Goal: Task Accomplishment & Management: Complete application form

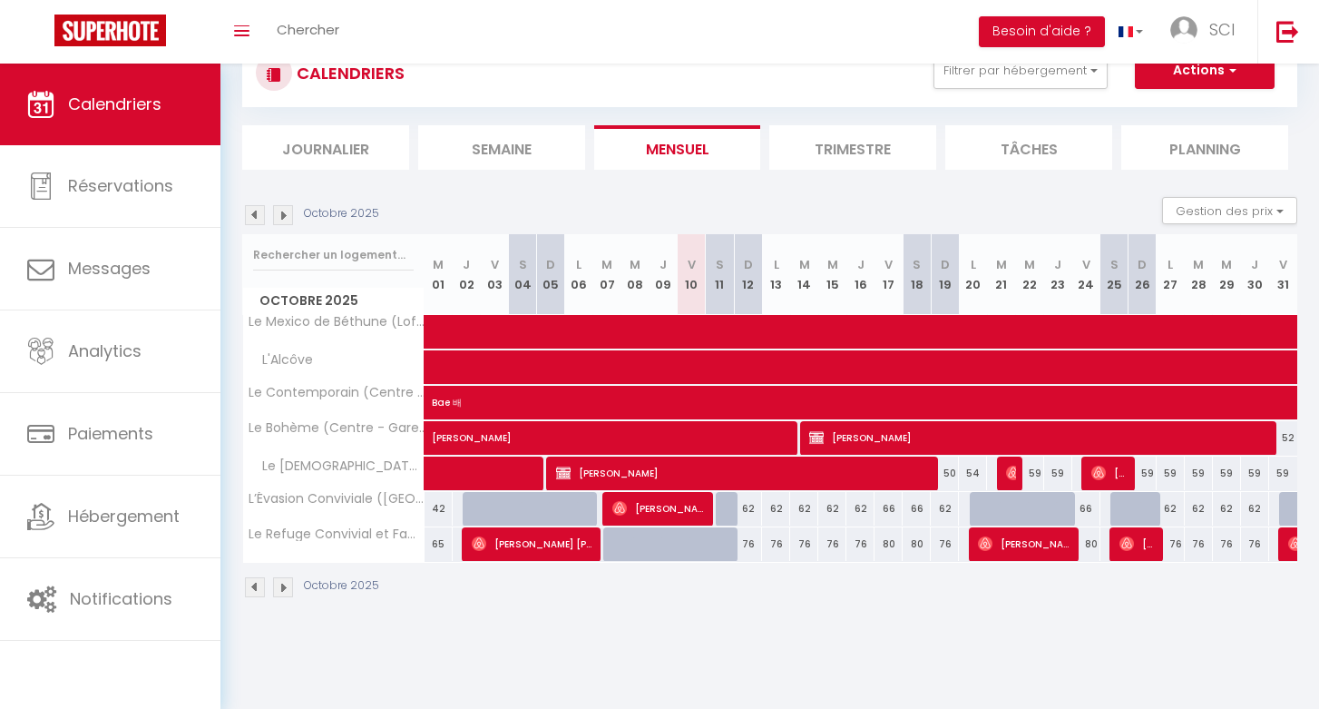
scroll to position [64, 0]
click at [1233, 73] on span "button" at bounding box center [1230, 70] width 11 height 18
click at [689, 93] on div "CALENDRIERS Filtrer par hébergement Maison Béthune L’Évasion Conviviale ([GEOGR…" at bounding box center [769, 73] width 1055 height 68
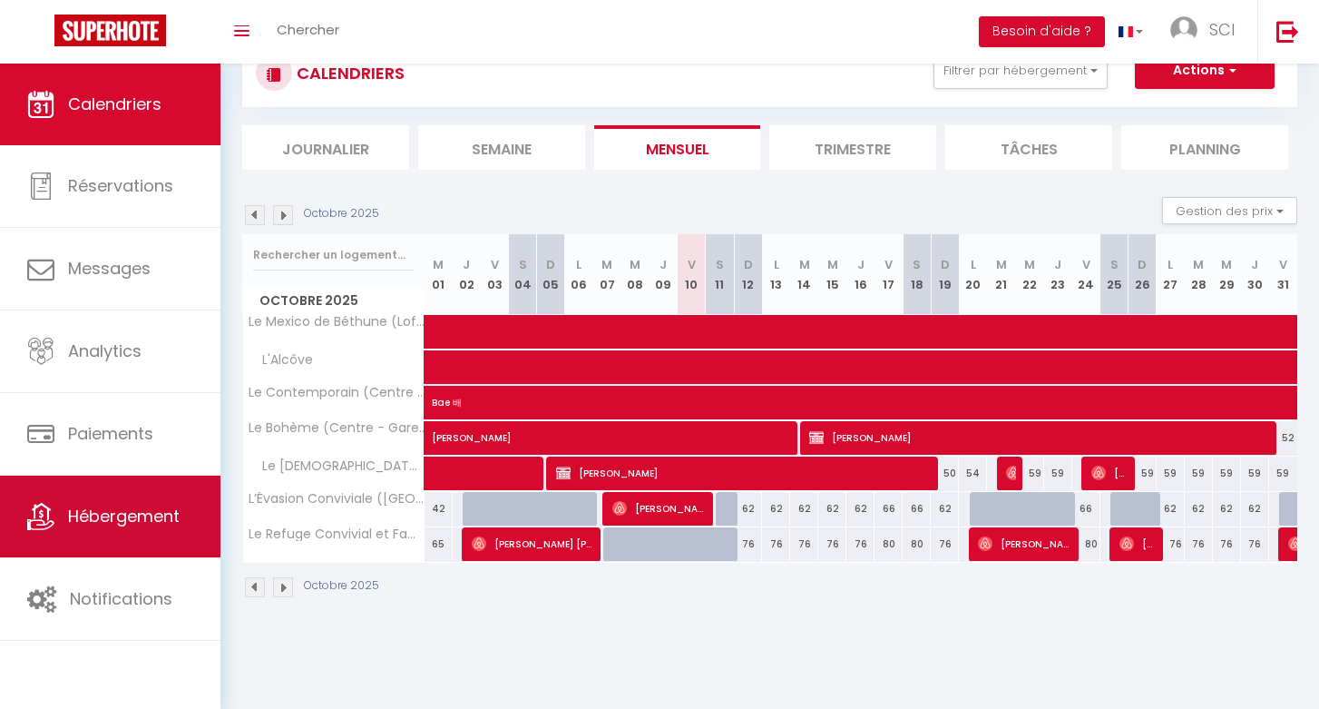
click at [132, 509] on span "Hébergement" at bounding box center [124, 515] width 112 height 23
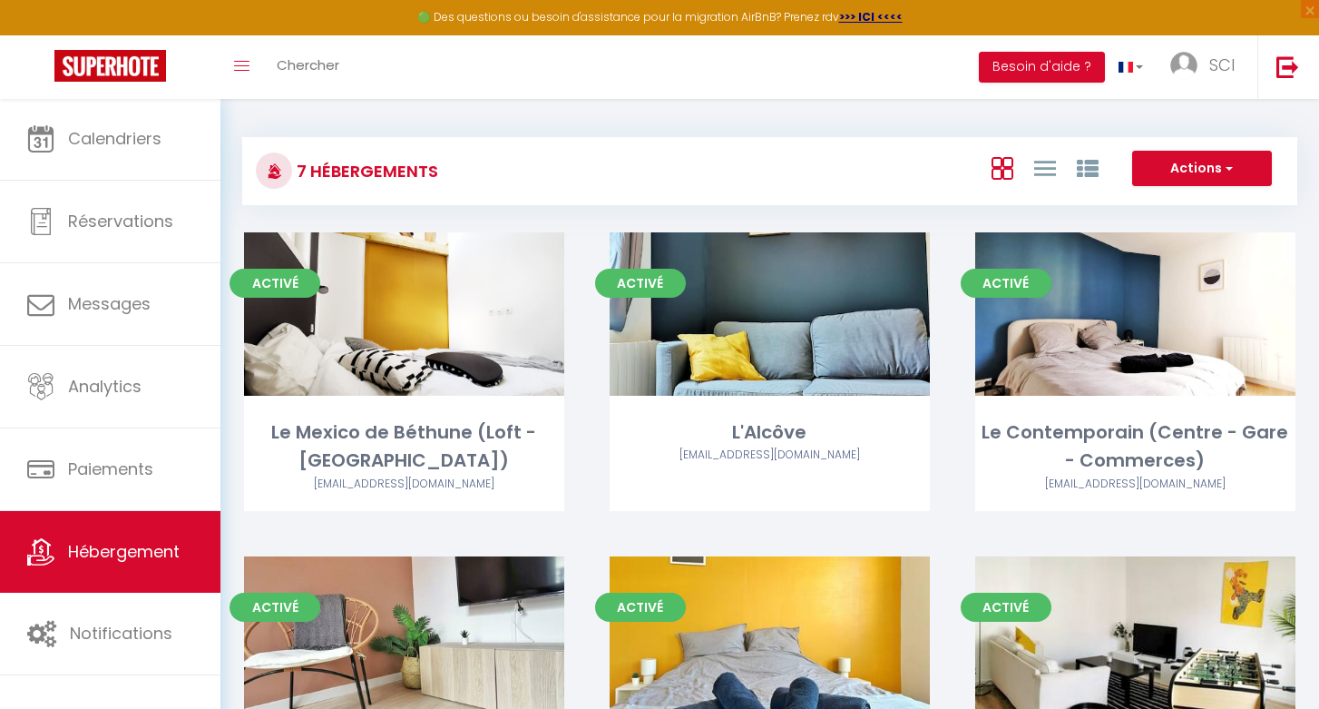
click at [1247, 174] on button "Actions" at bounding box center [1202, 169] width 140 height 36
click at [1200, 208] on li "Créer un Hébergement" at bounding box center [1188, 206] width 166 height 20
select select "3"
select select "2"
select select "1"
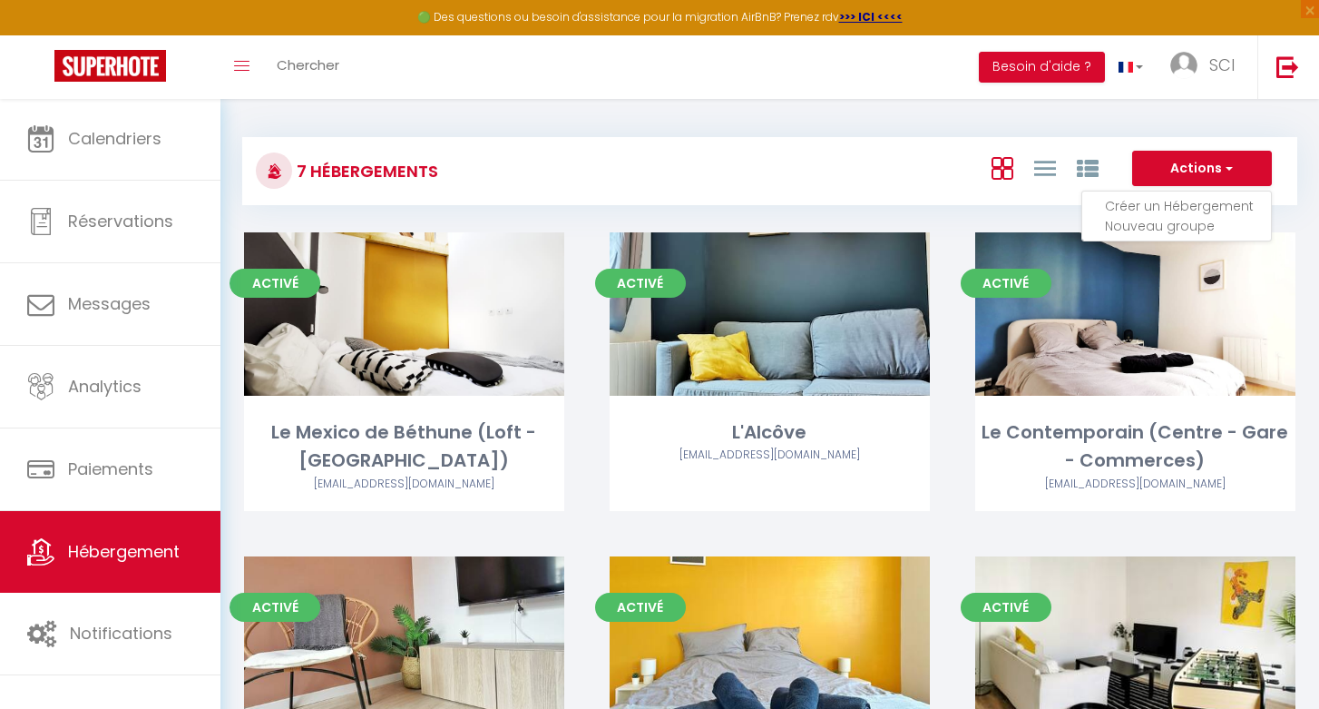
select select "1"
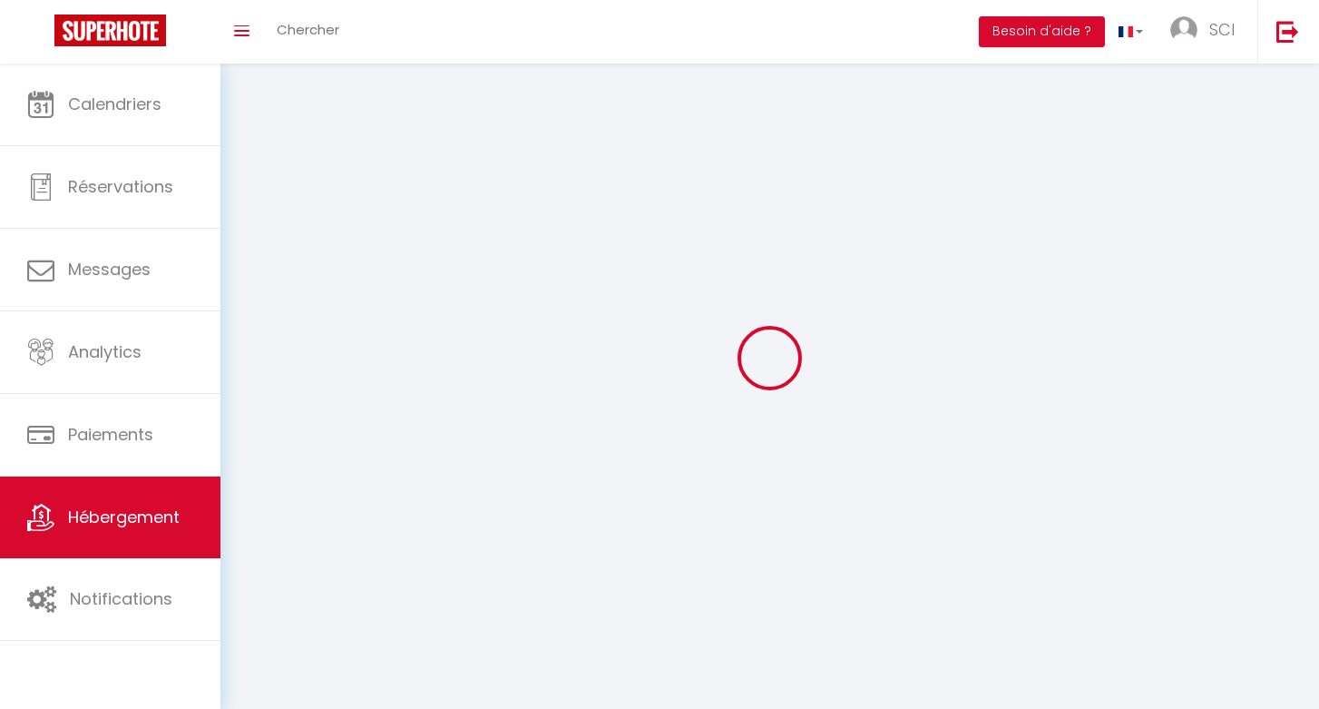
select select
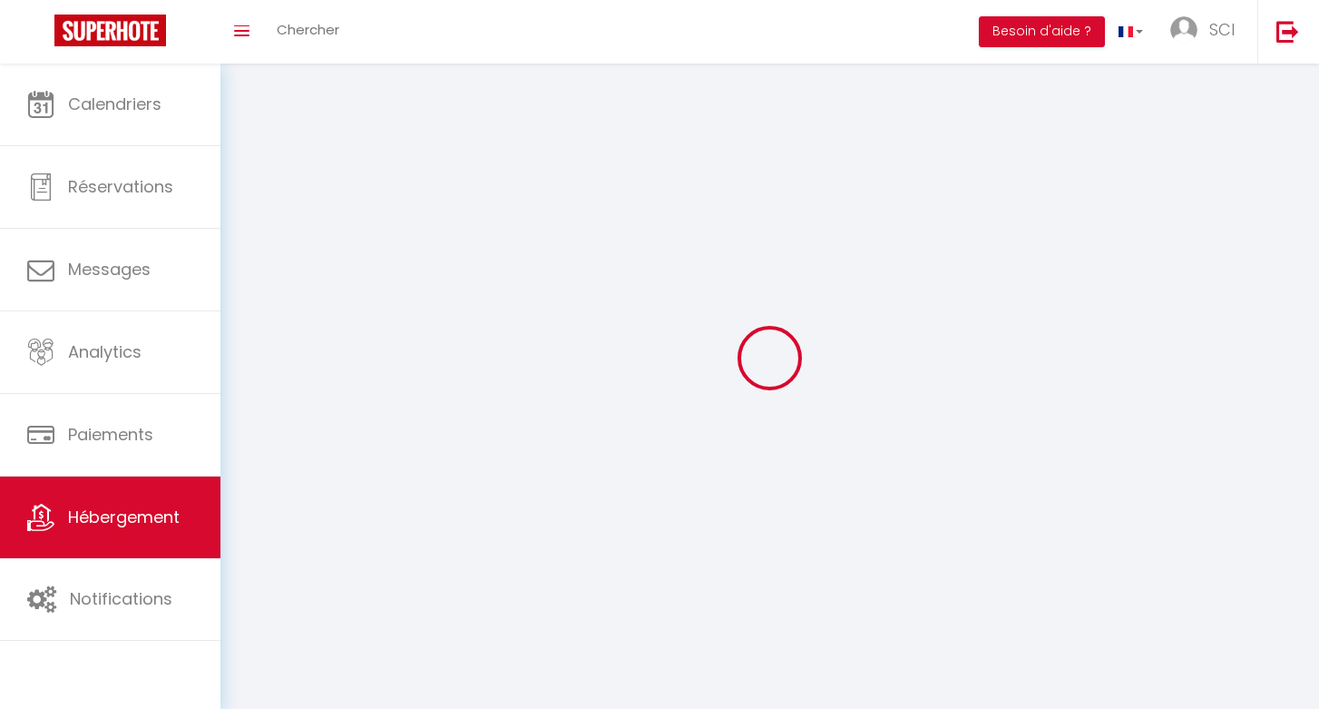
select select
checkbox input "false"
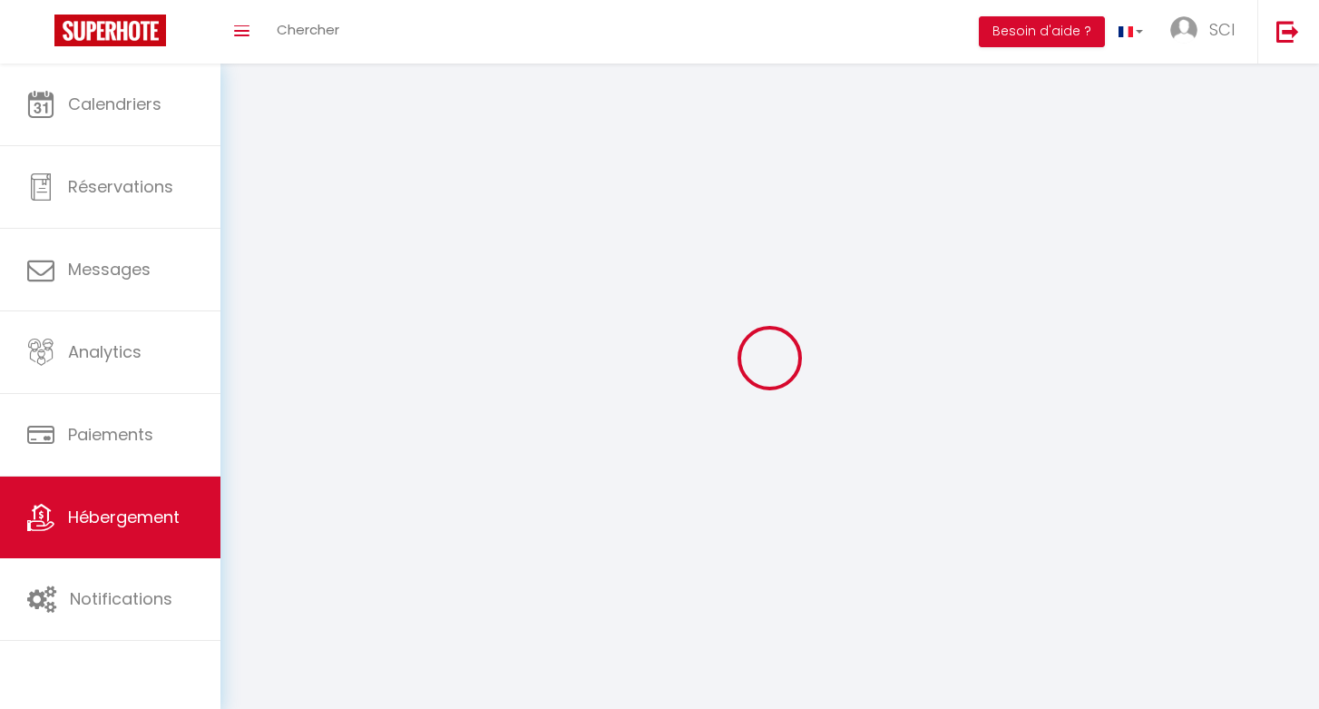
checkbox input "false"
select select
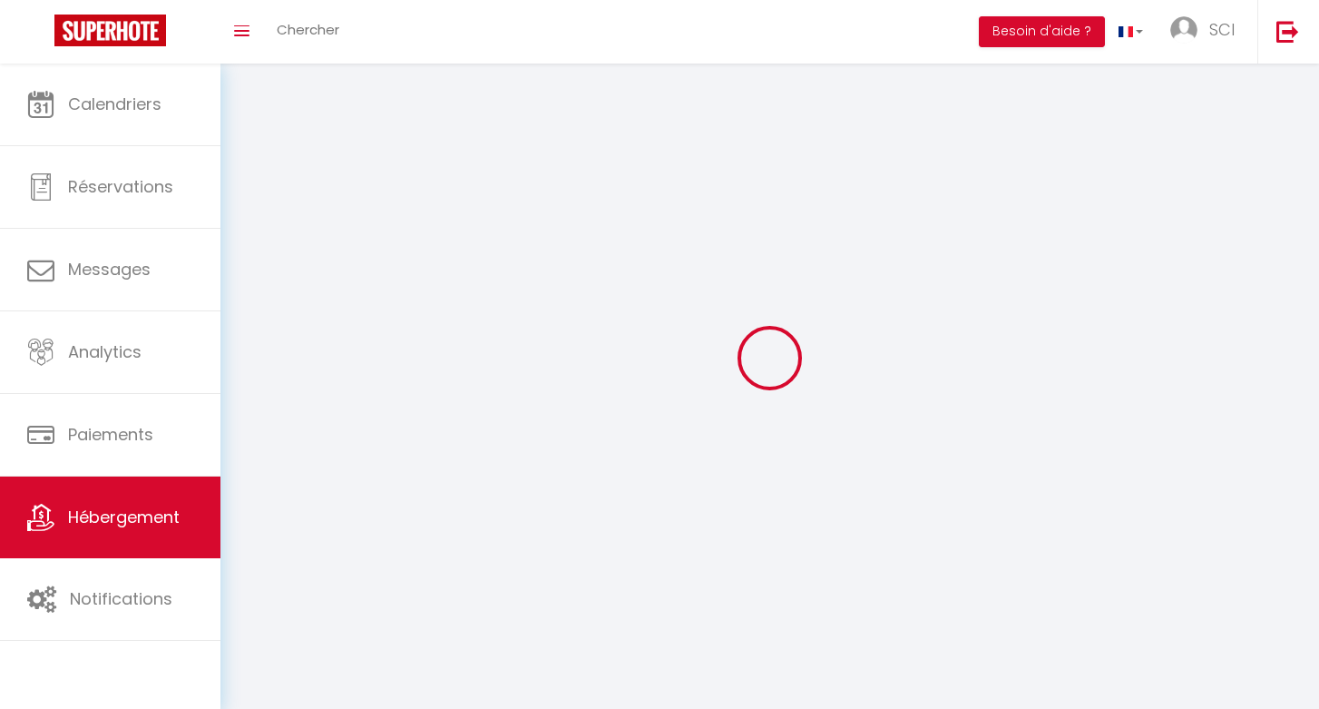
select select
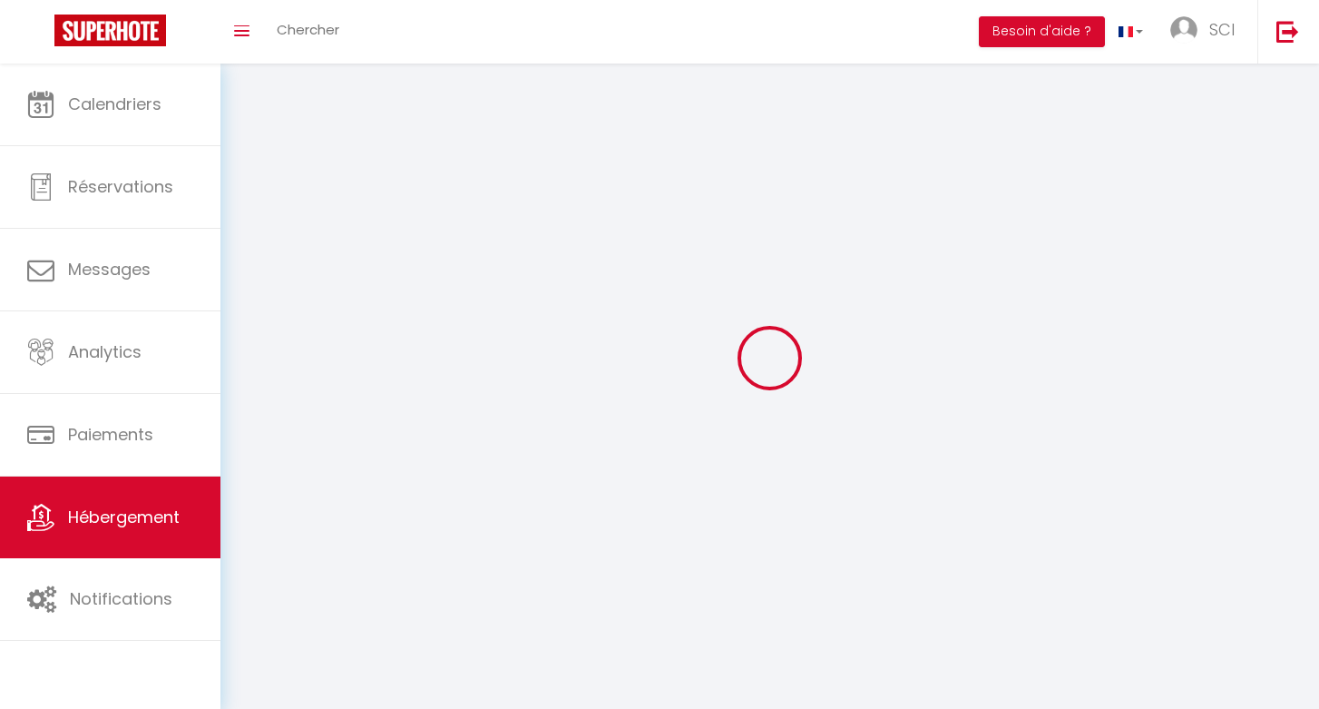
select select
checkbox input "false"
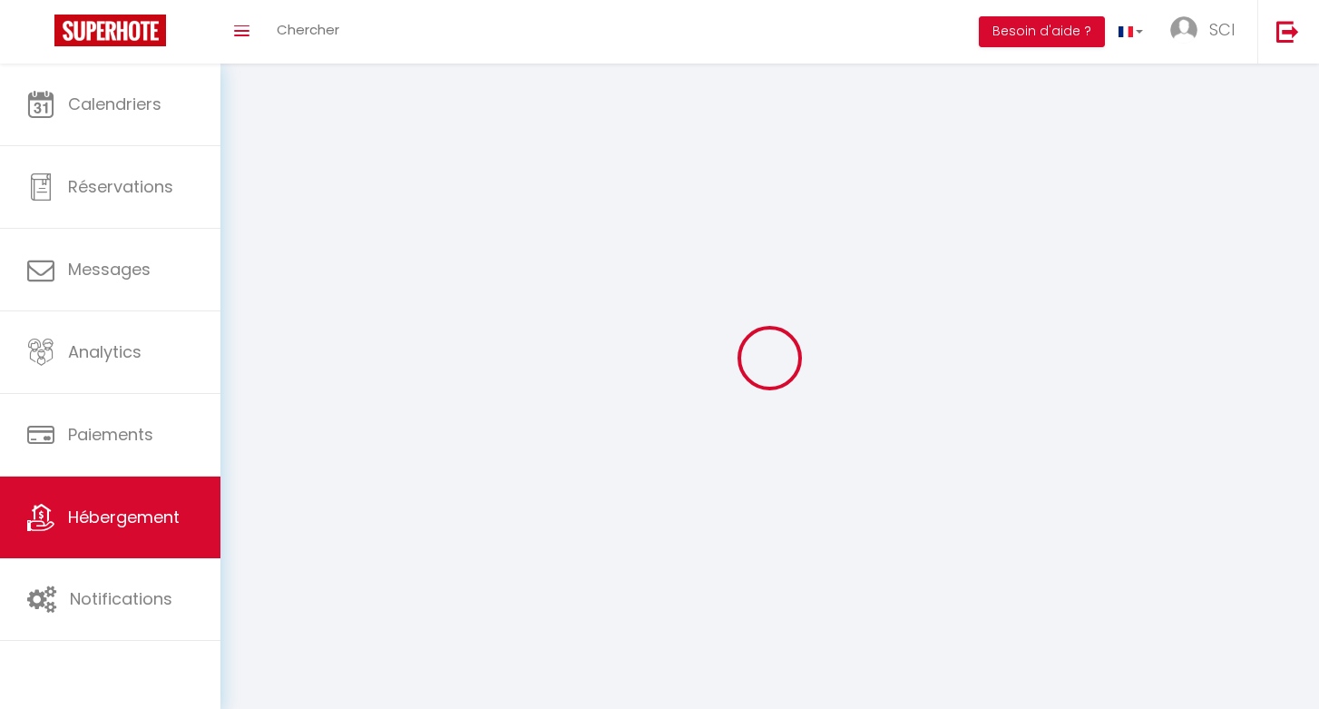
select select
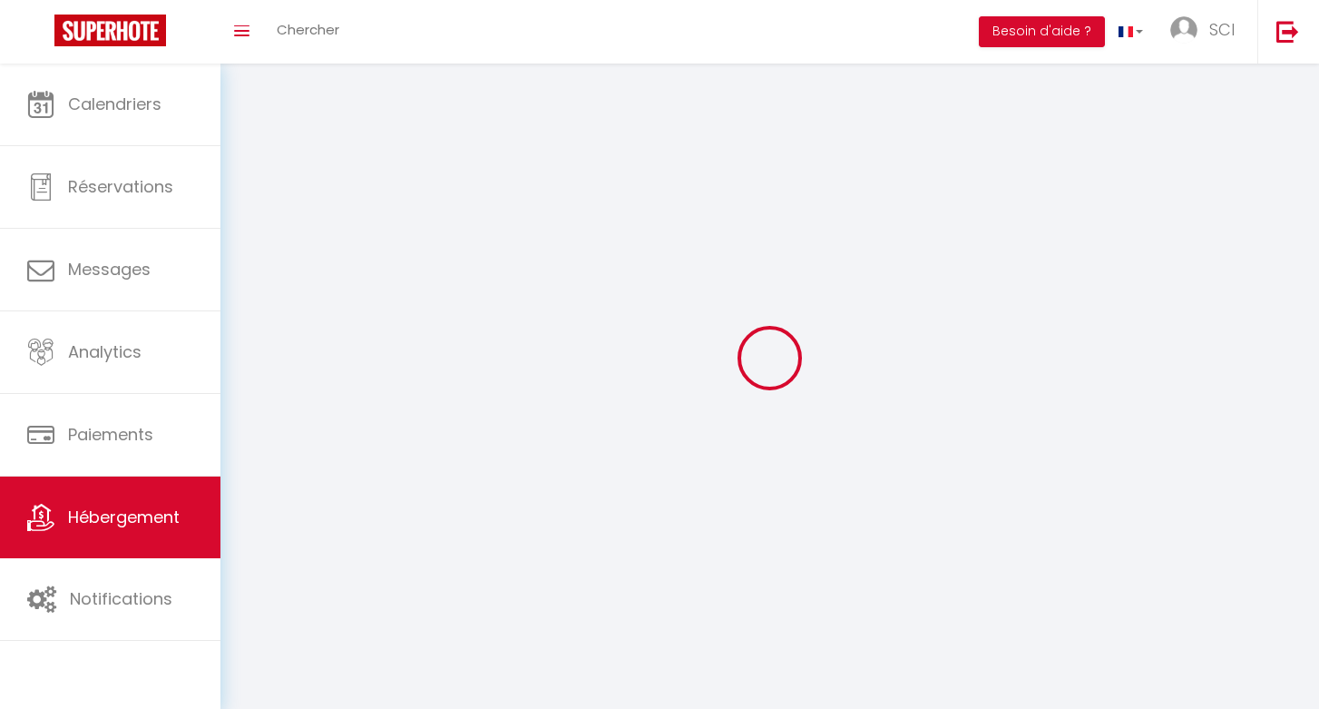
select select
checkbox input "false"
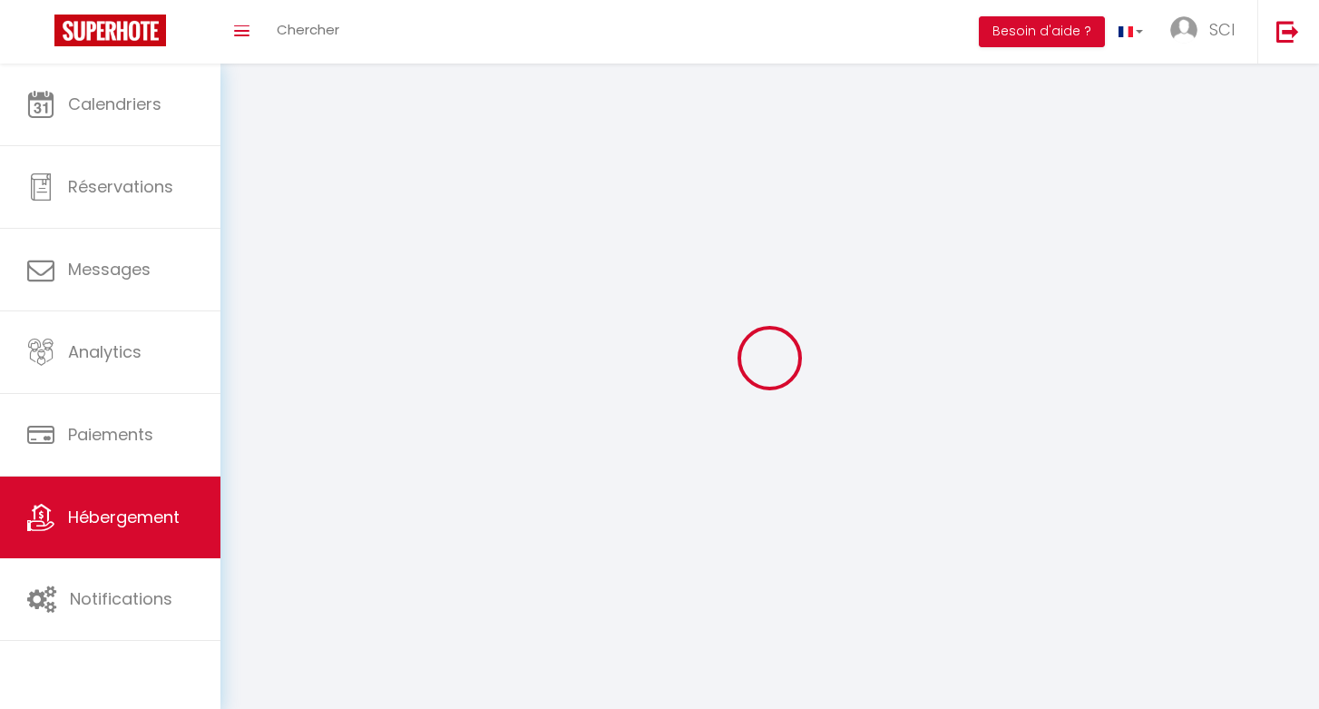
checkbox input "false"
select select
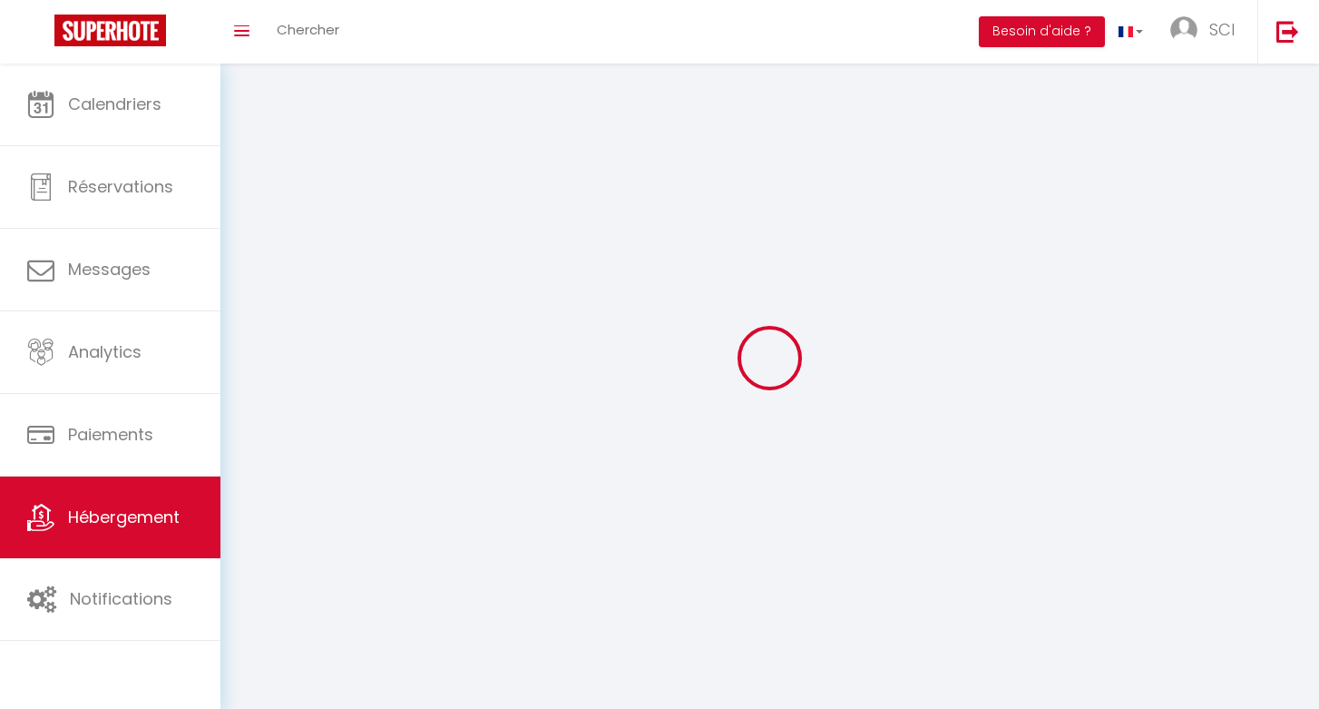
select select
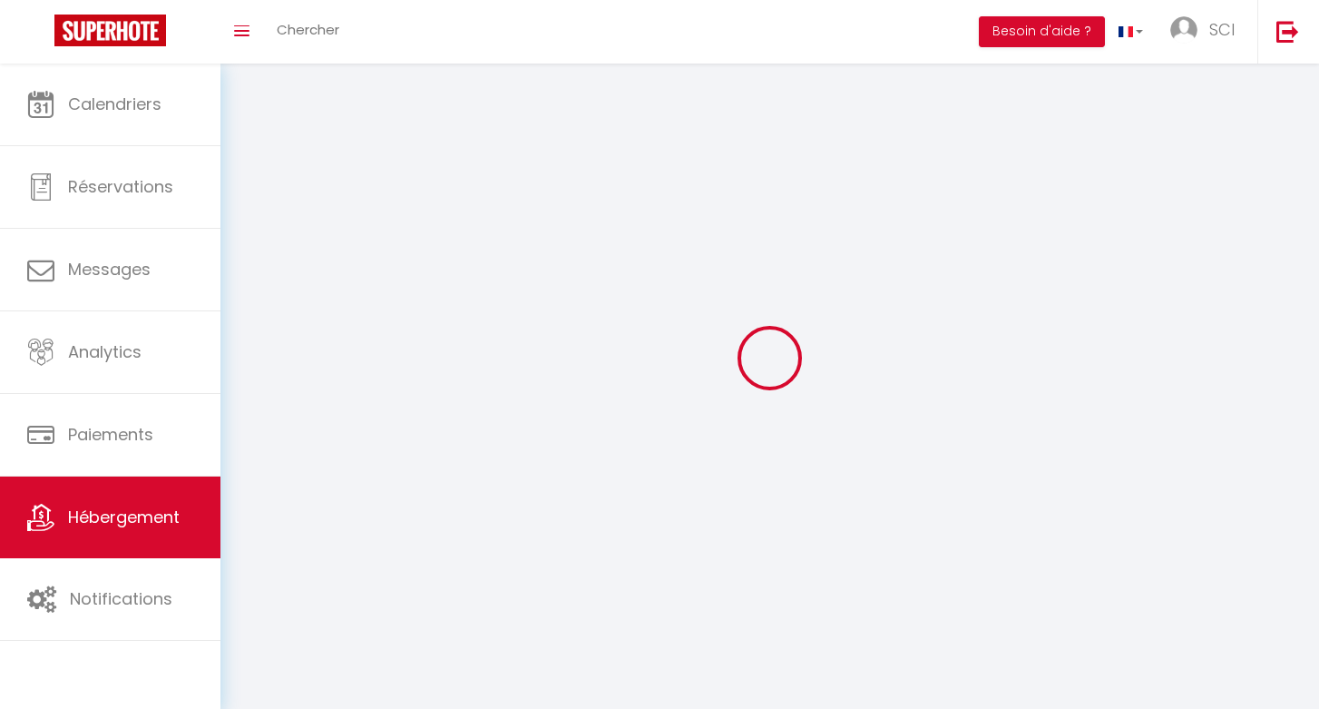
checkbox input "false"
select select
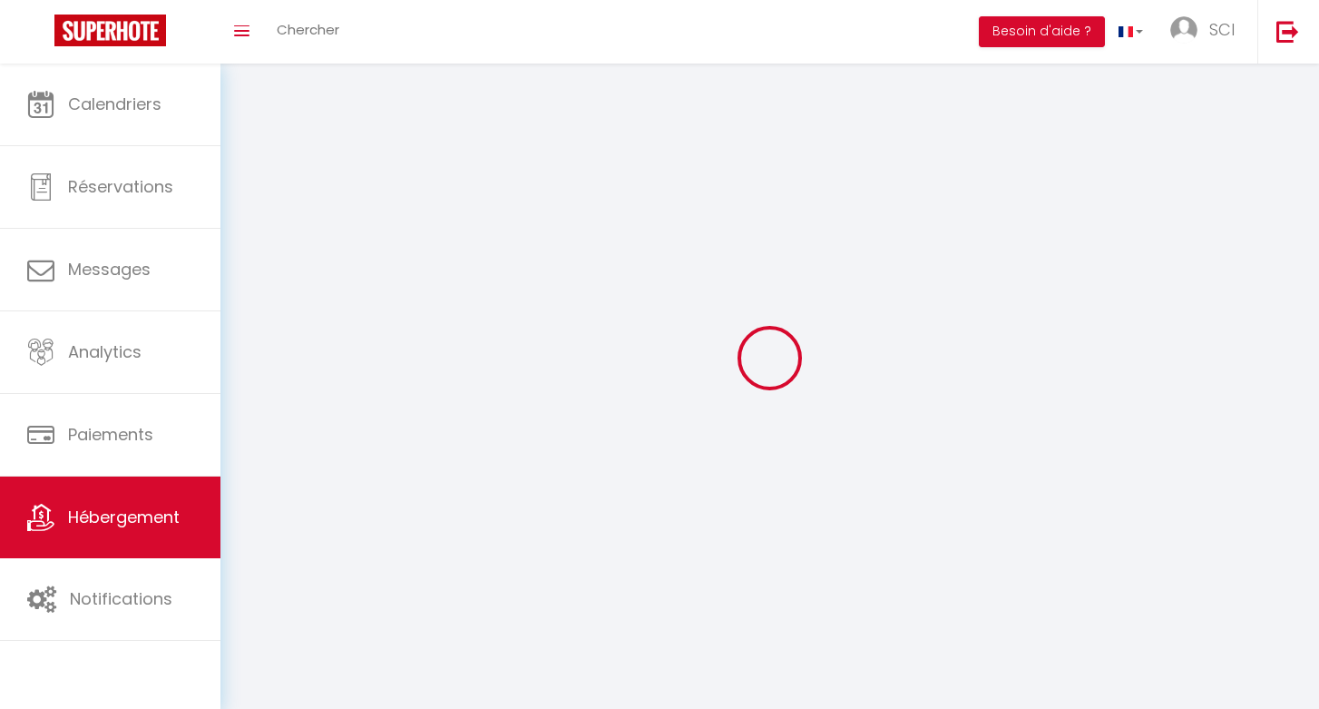
select select
select select "1"
select select
select select "28"
select select
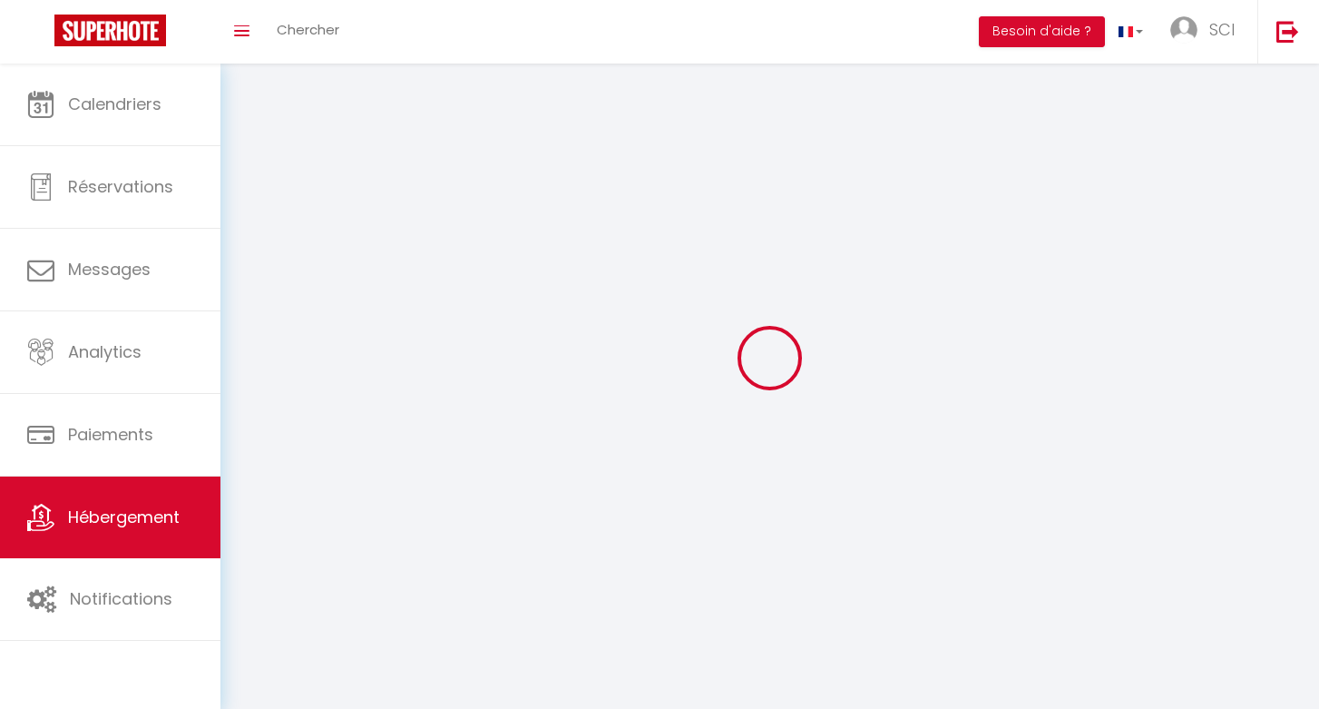
select select
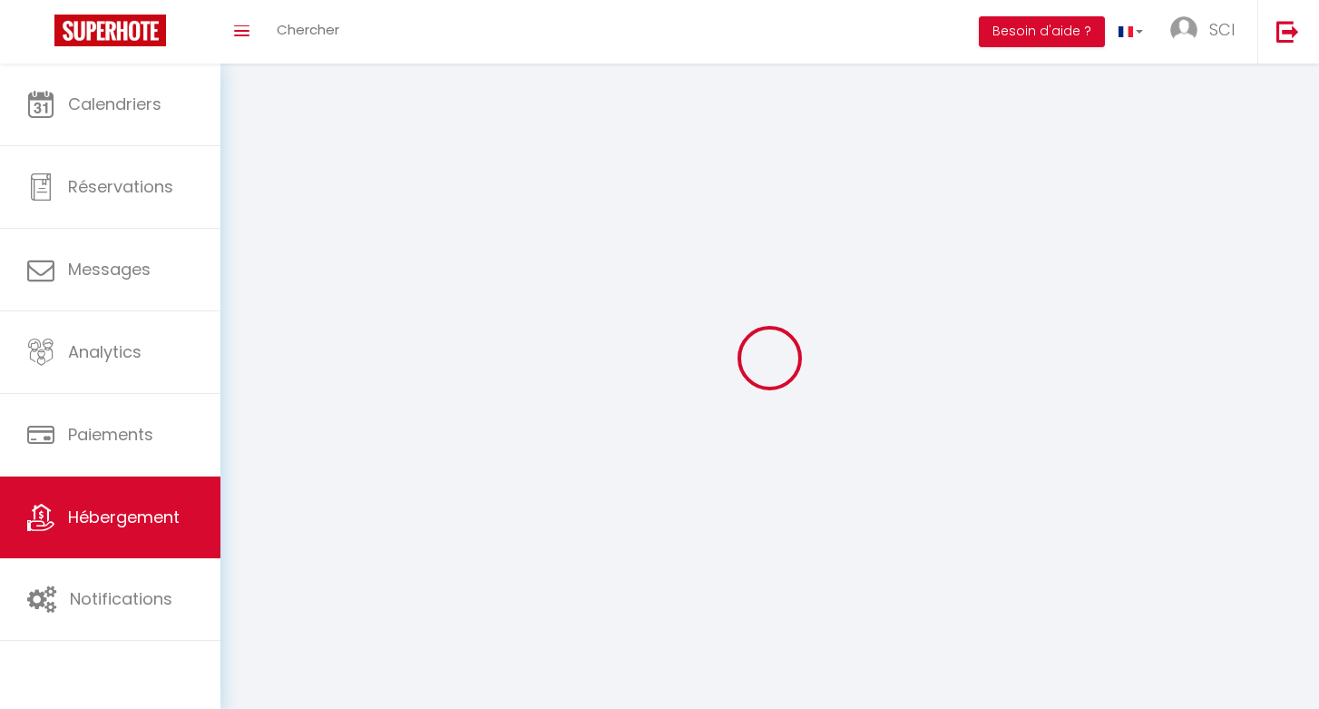
checkbox input "false"
select select
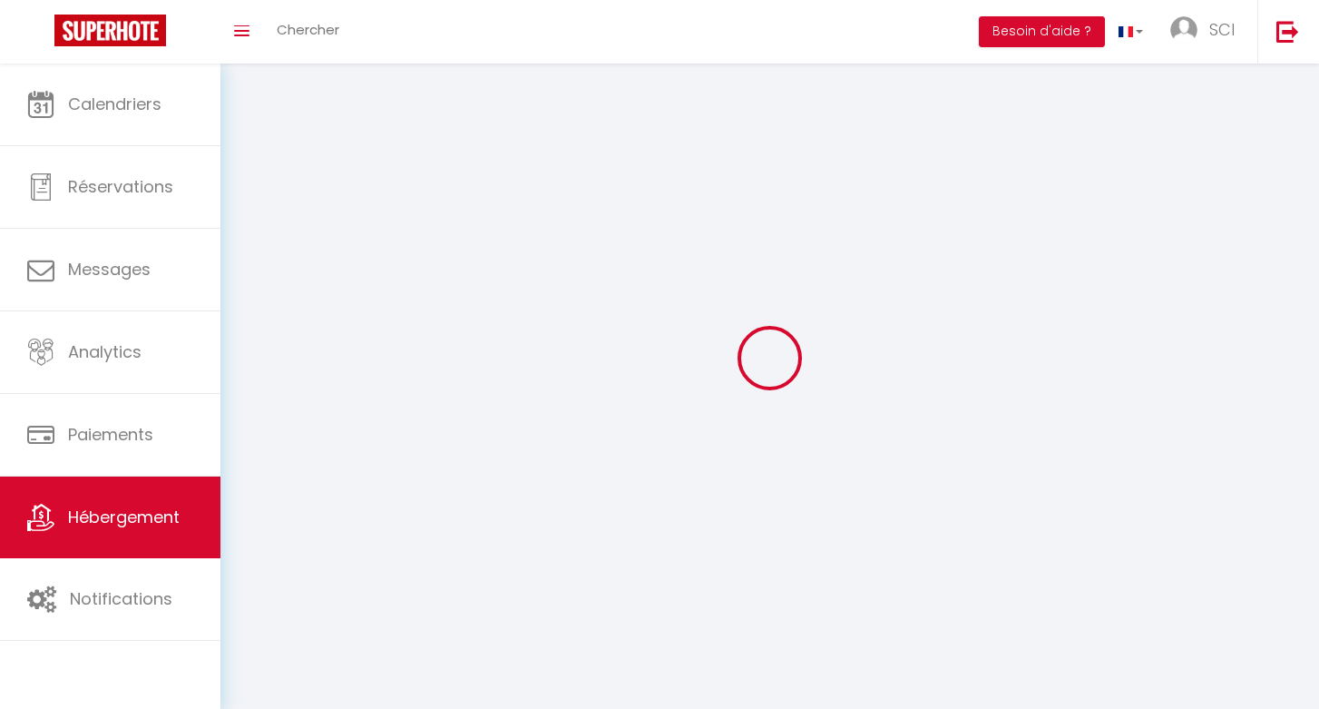
select select
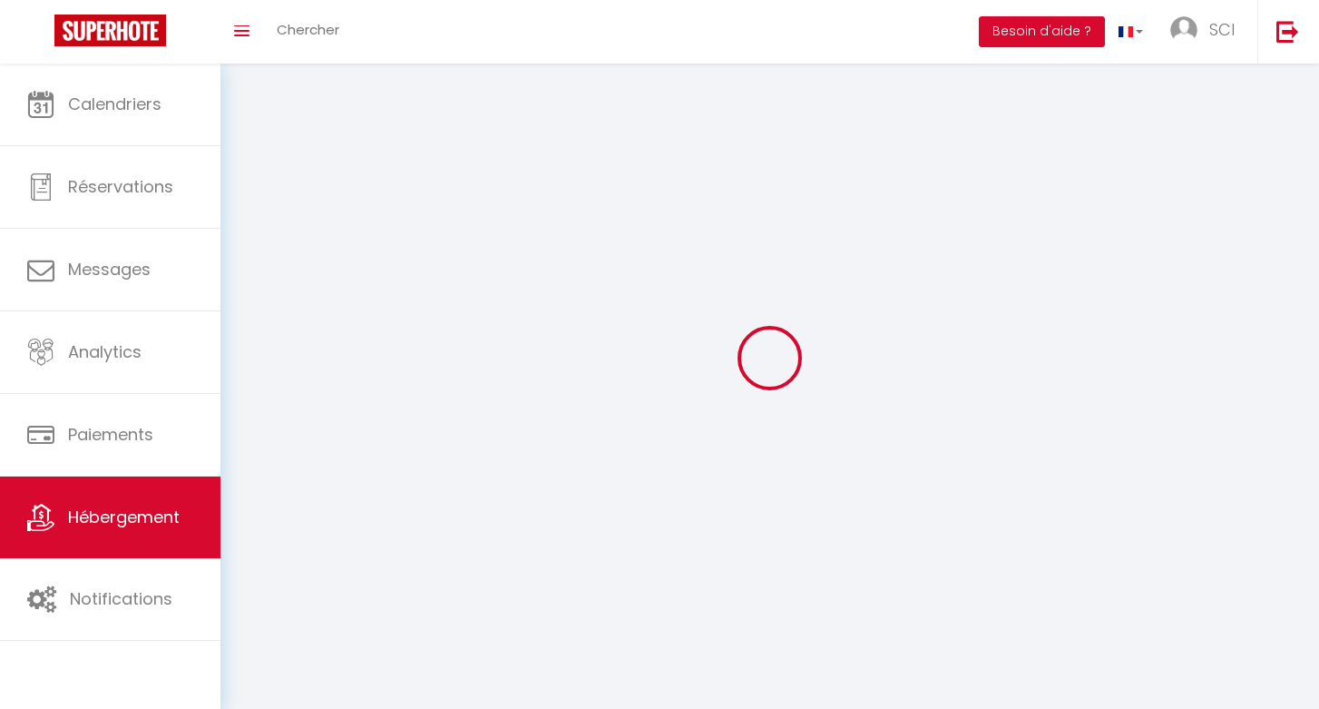
select select
checkbox input "false"
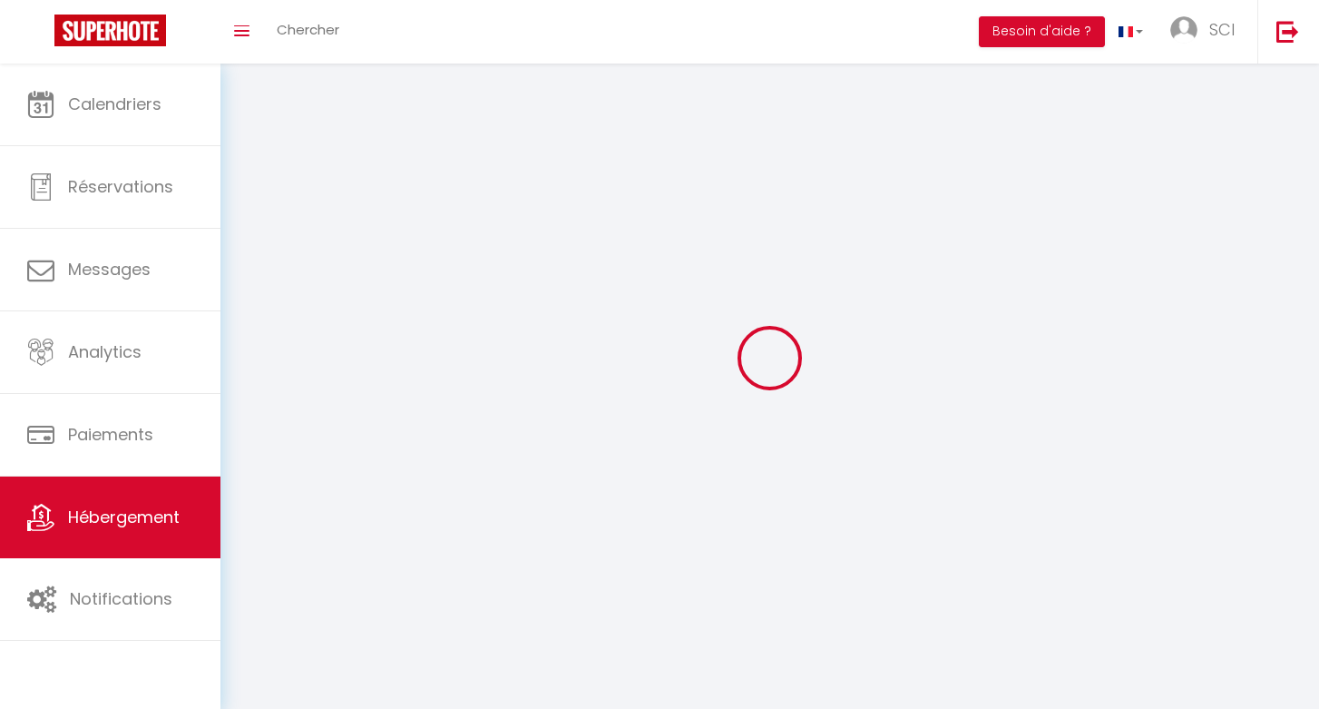
checkbox input "false"
select select
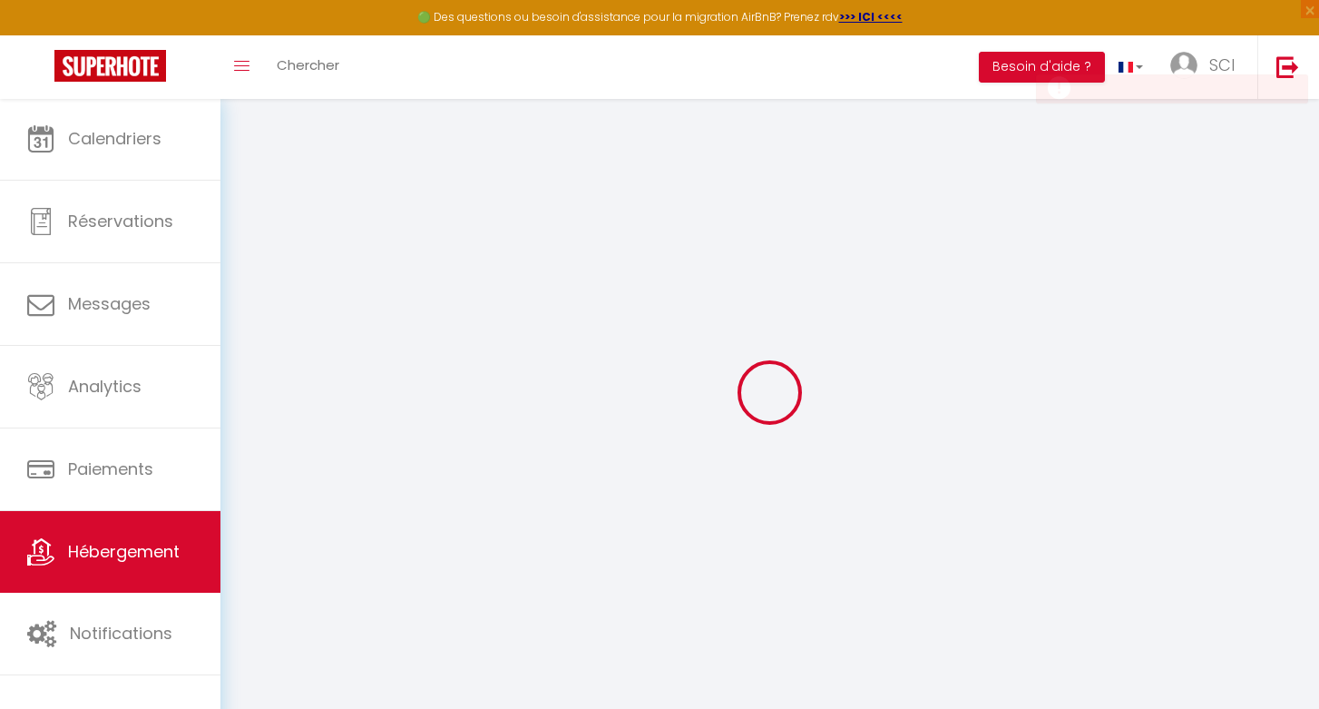
select select
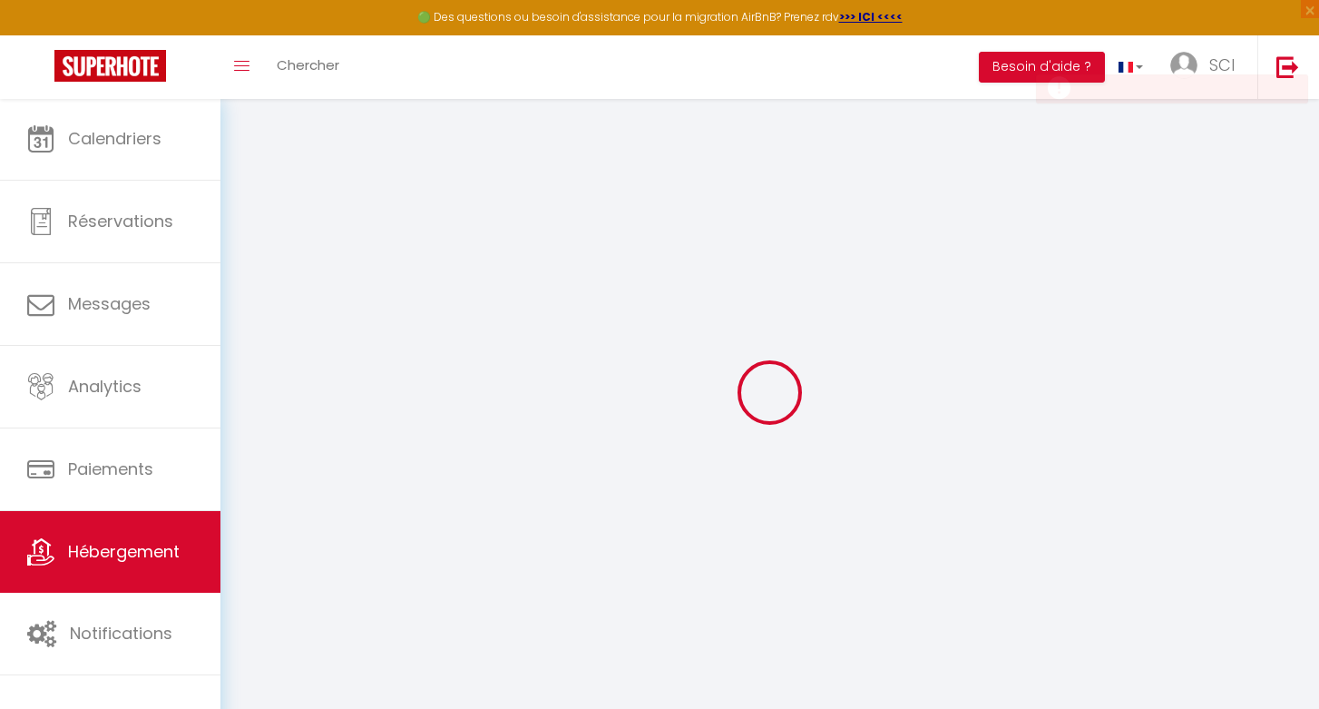
select select
checkbox input "false"
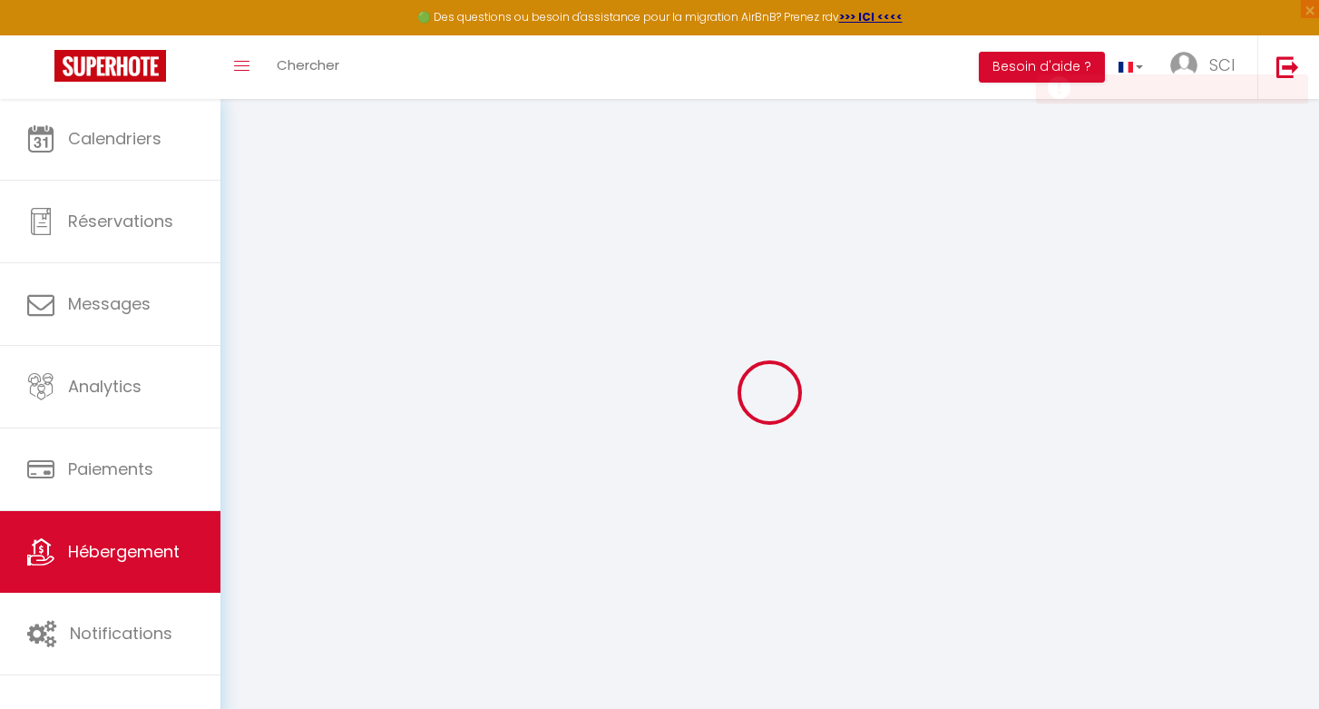
select select
checkbox input "false"
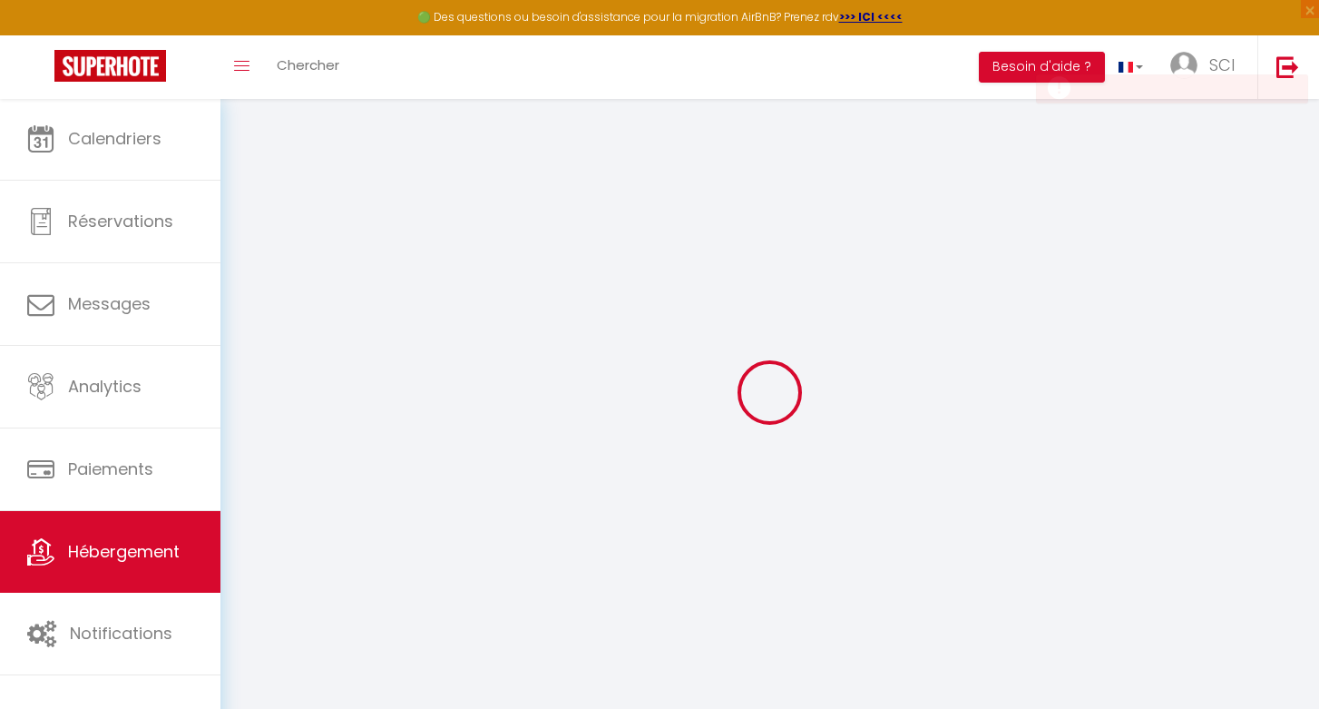
checkbox input "false"
select select
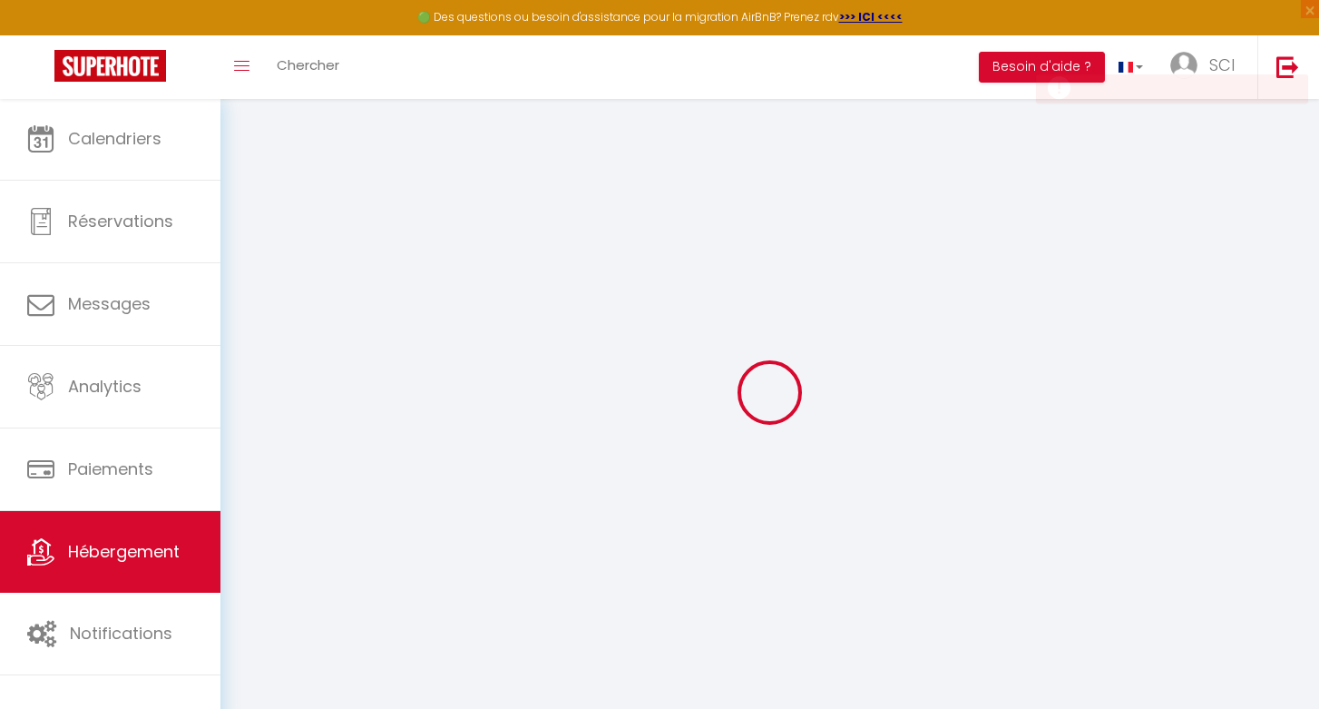
checkbox input "false"
select select
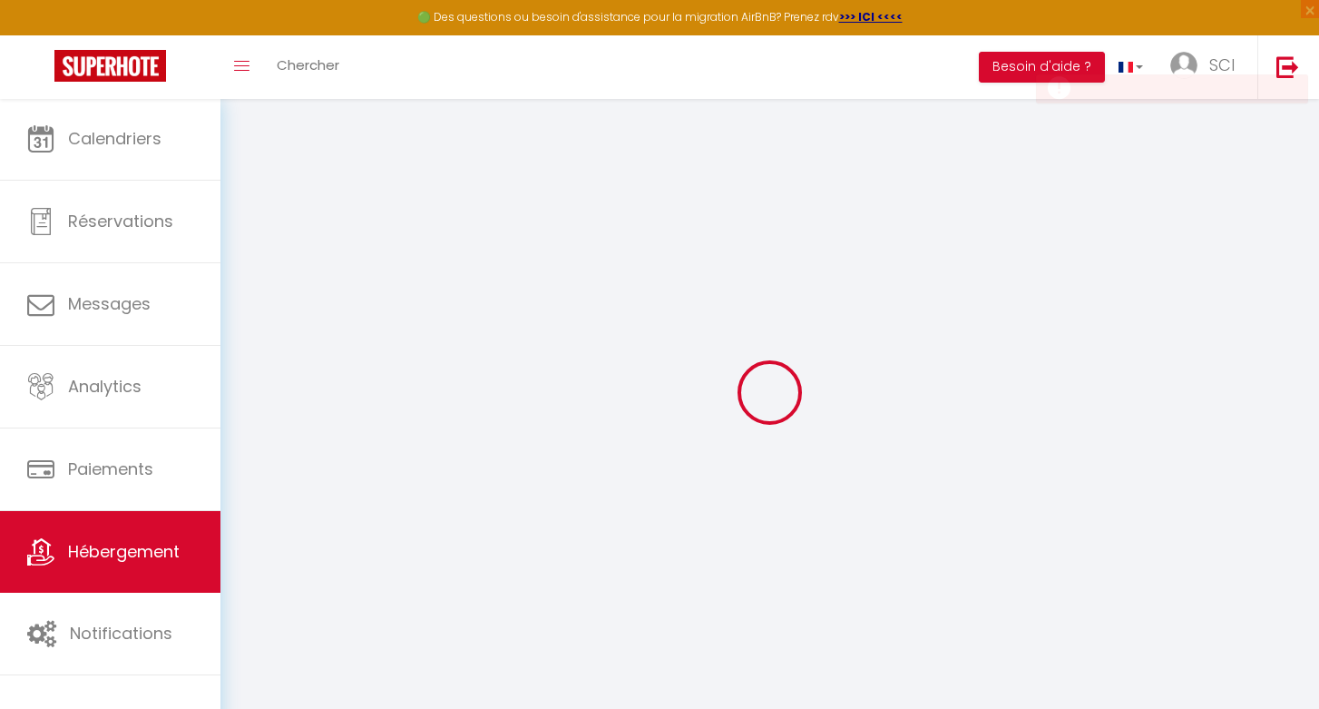
select select
select select "15:00"
select select "23:45"
select select "11:00"
select select "30"
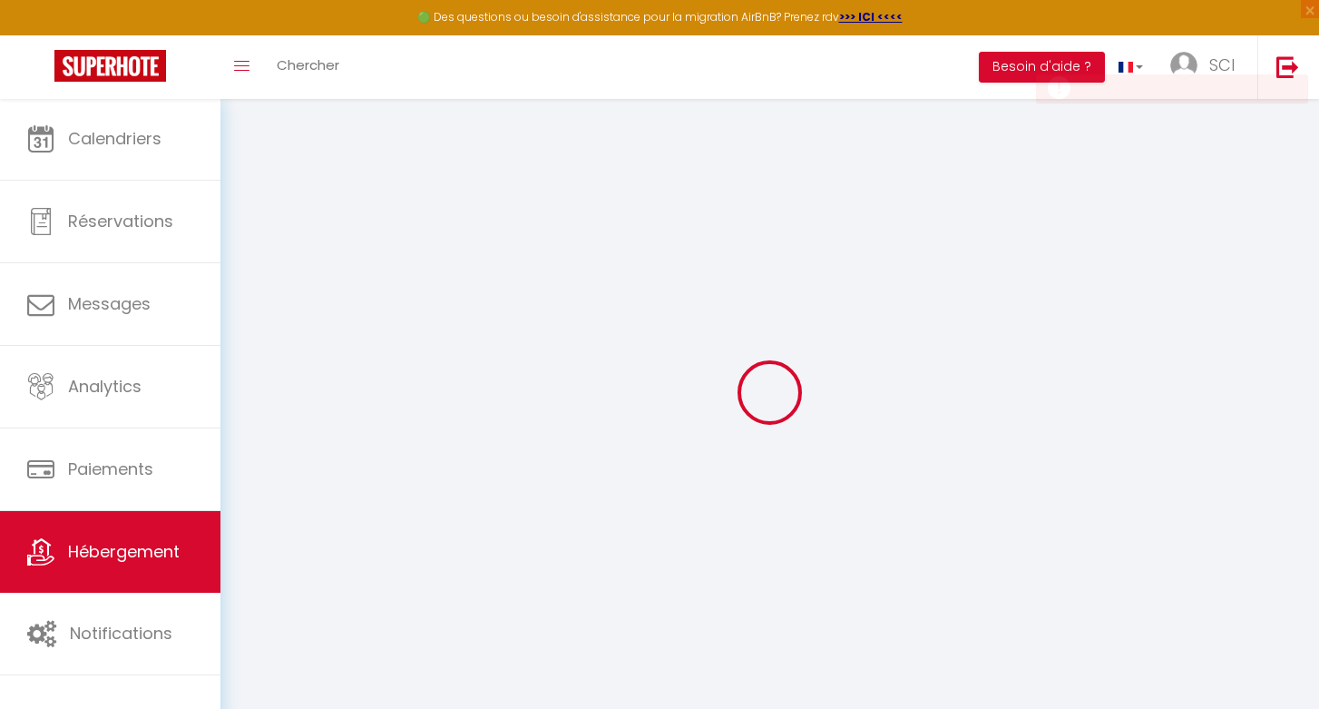
select select "120"
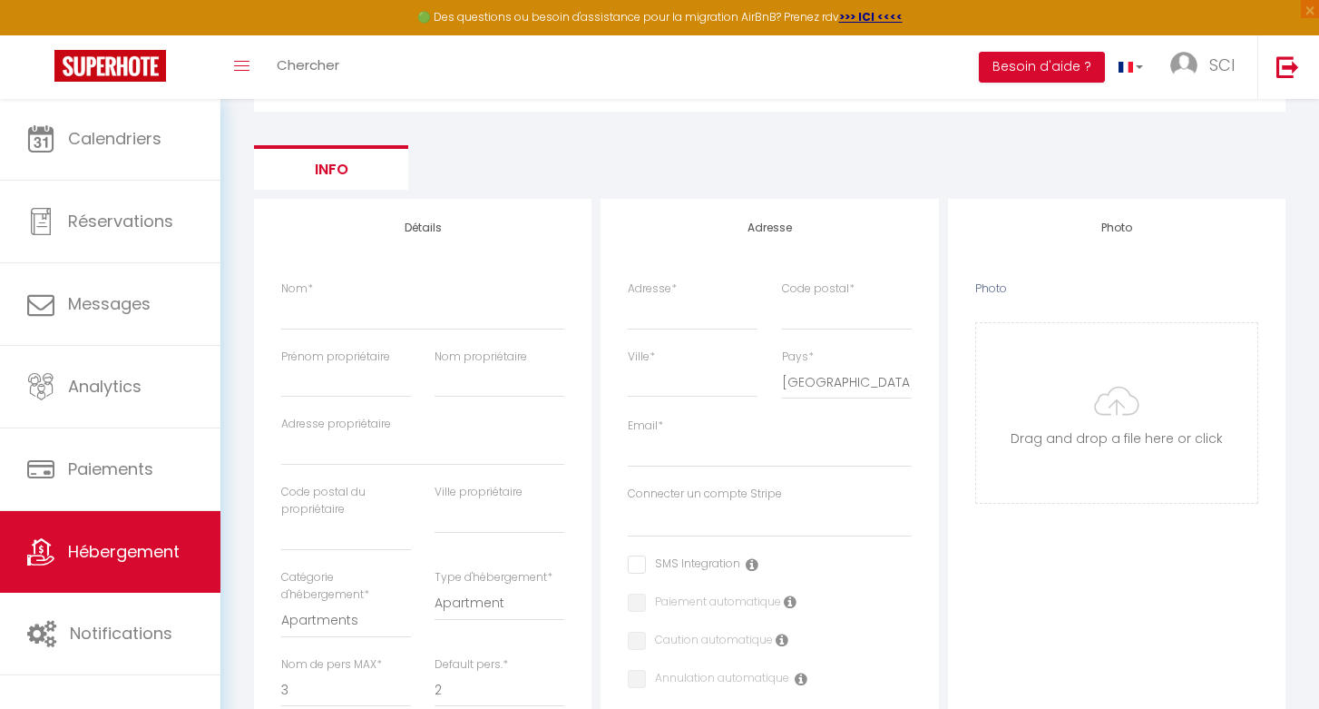
scroll to position [132, 0]
